Goal: Find specific page/section: Find specific page/section

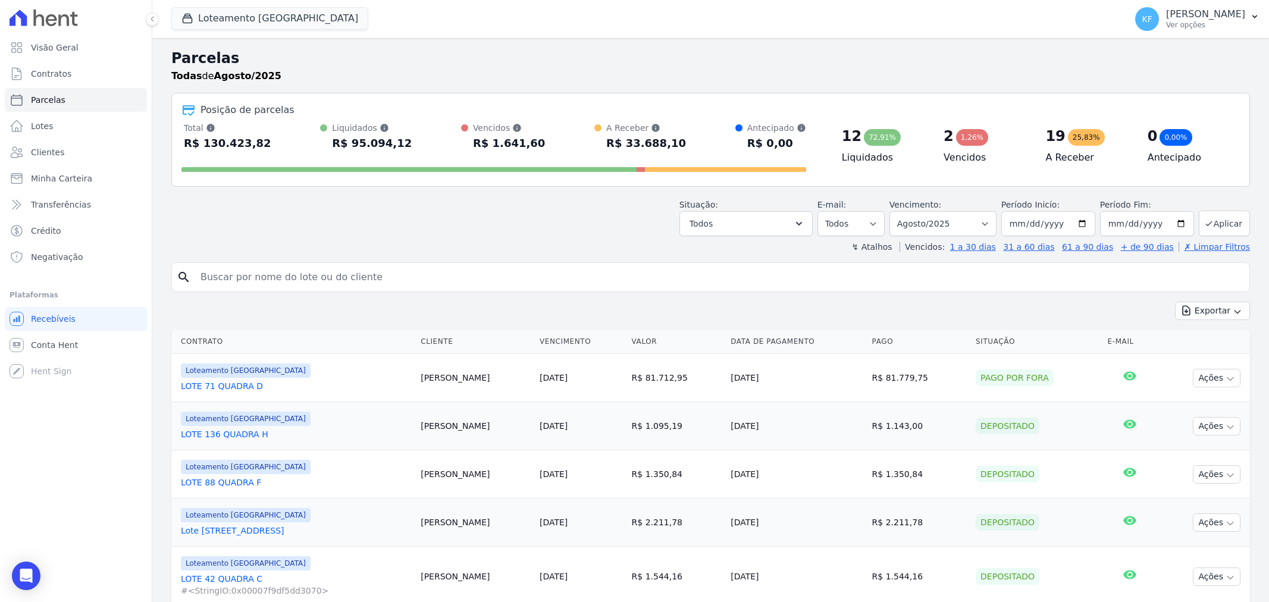
select select
click at [44, 99] on span "Parcelas" at bounding box center [48, 100] width 35 height 12
select select
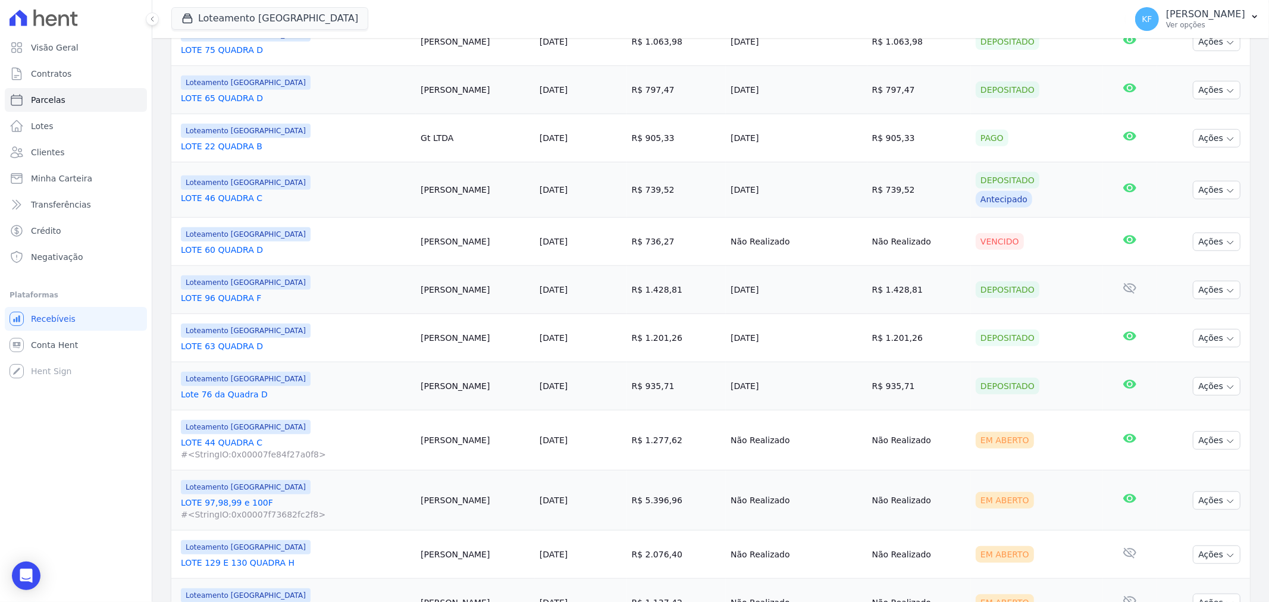
scroll to position [661, 0]
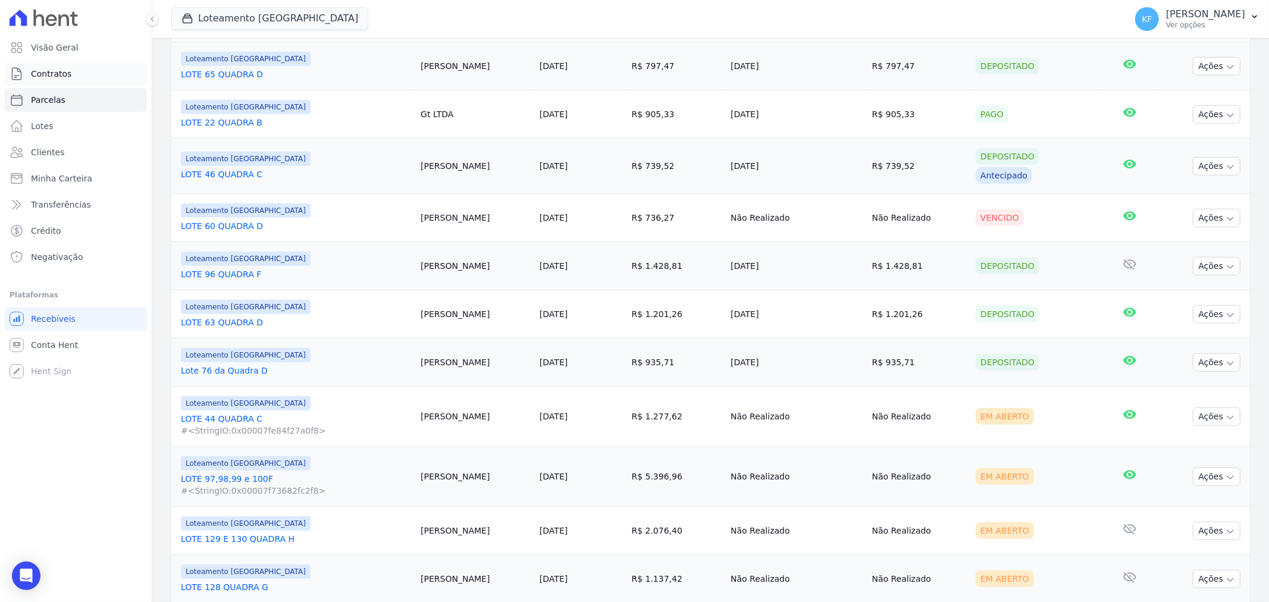
click at [61, 74] on span "Contratos" at bounding box center [51, 74] width 40 height 12
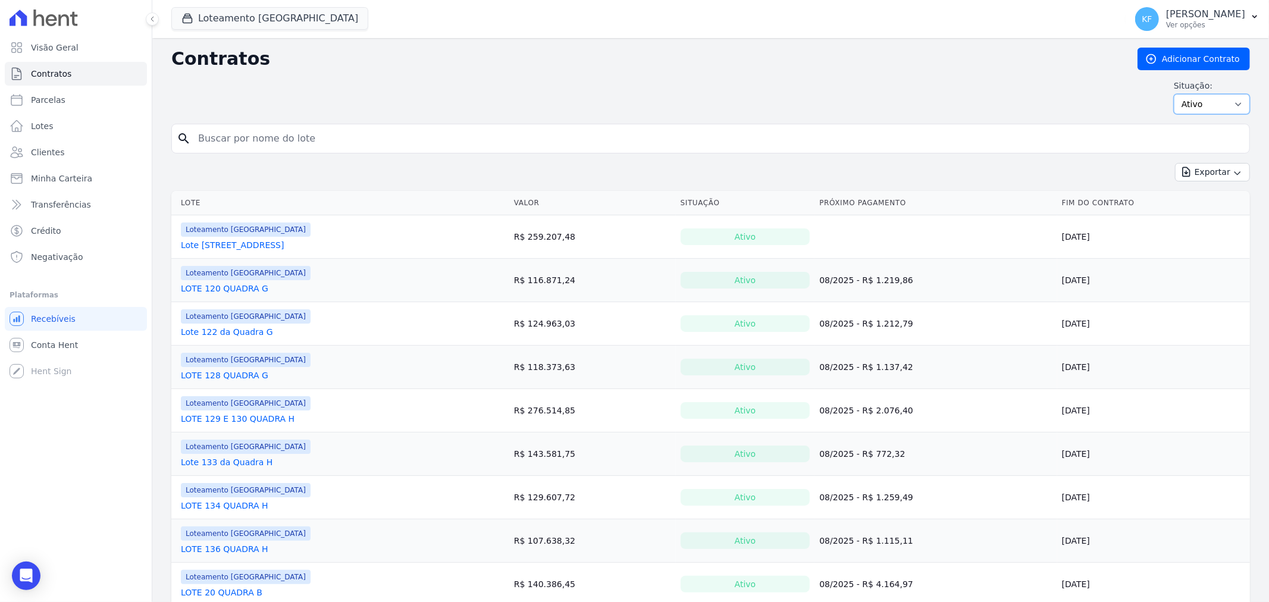
click at [1196, 109] on select "Ativo Todos Pausado Distratado Rascunho Expirado Encerrado" at bounding box center [1212, 104] width 76 height 20
select select "draft"
click at [1174, 94] on select "Ativo Todos Pausado Distratado Rascunho Expirado Encerrado" at bounding box center [1212, 104] width 76 height 20
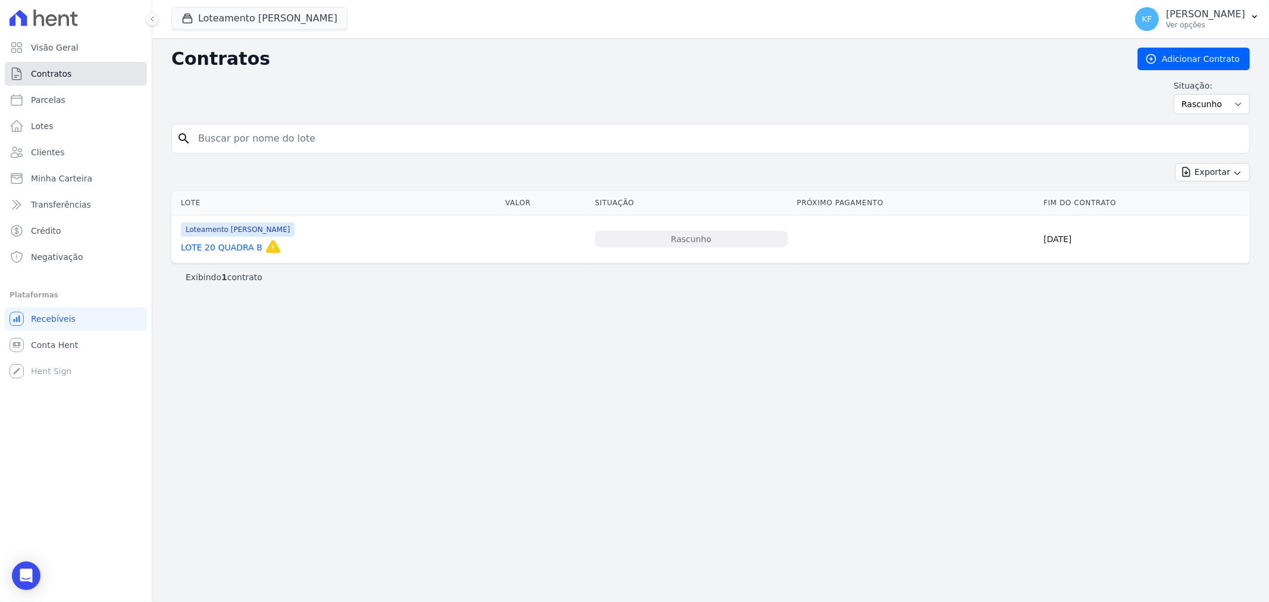
click at [59, 71] on span "Contratos" at bounding box center [51, 74] width 40 height 12
